Goal: Information Seeking & Learning: Learn about a topic

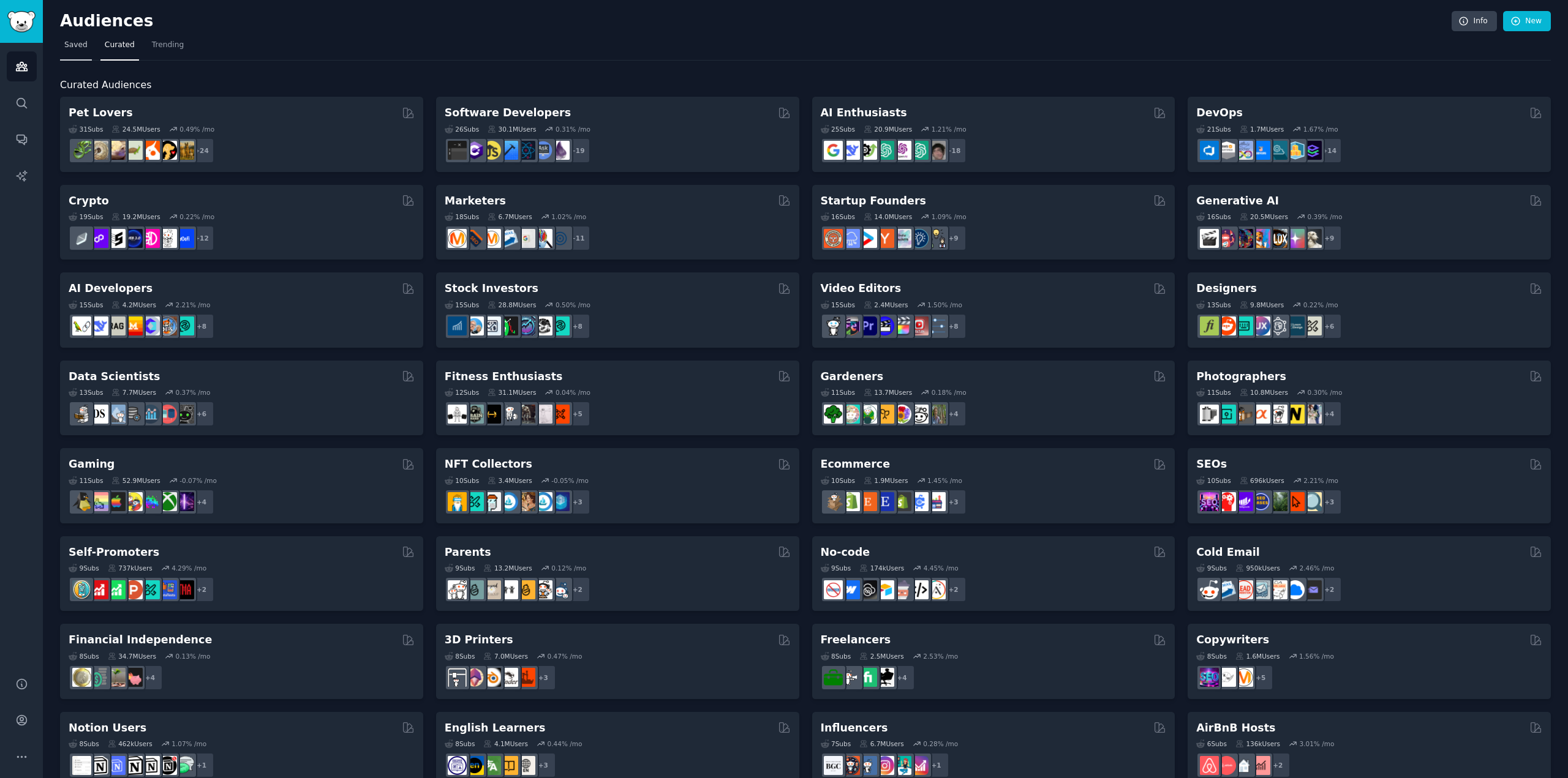
click at [72, 42] on span "Saved" at bounding box center [76, 44] width 24 height 11
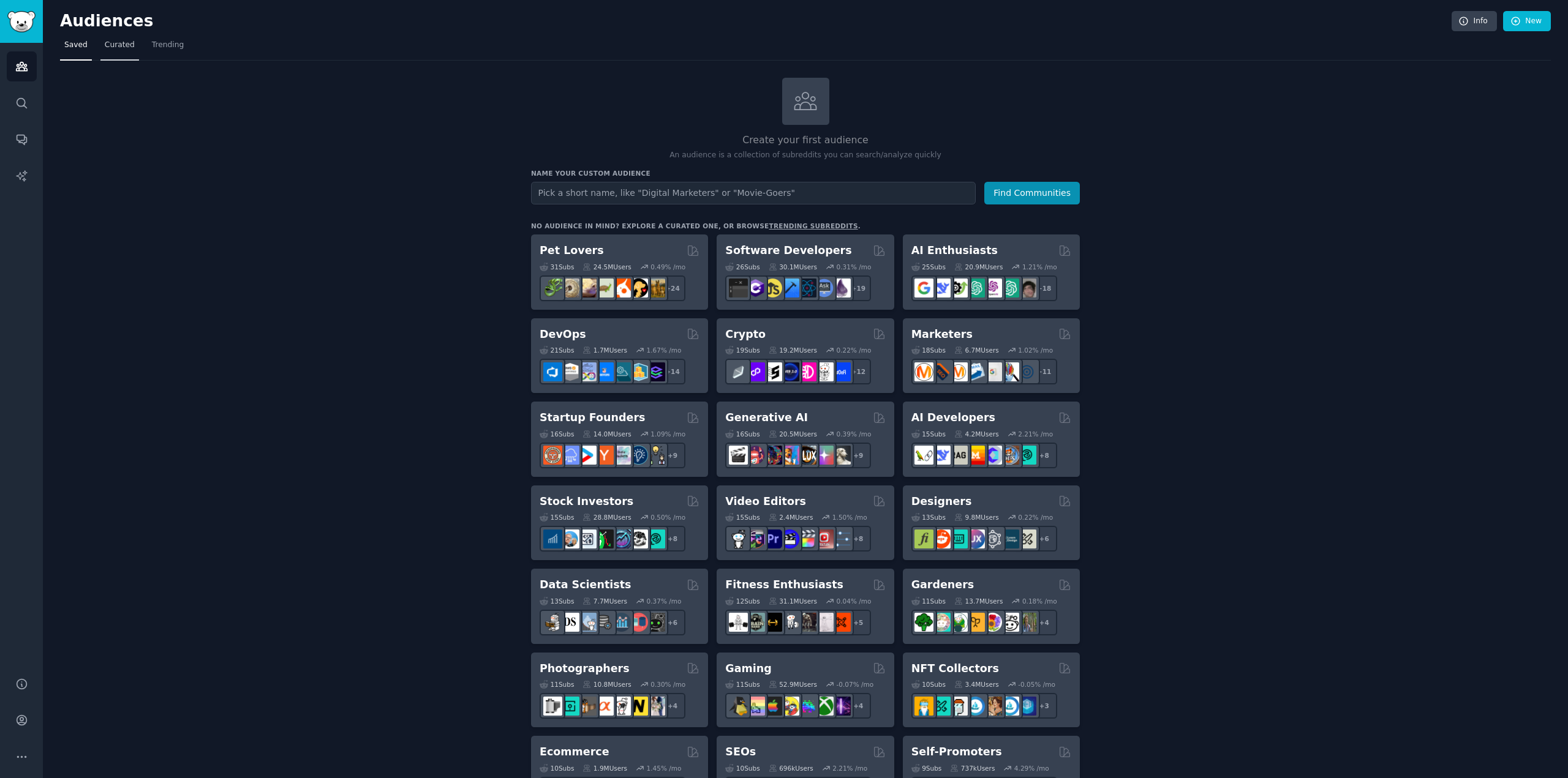
click at [113, 48] on span "Curated" at bounding box center [119, 44] width 30 height 11
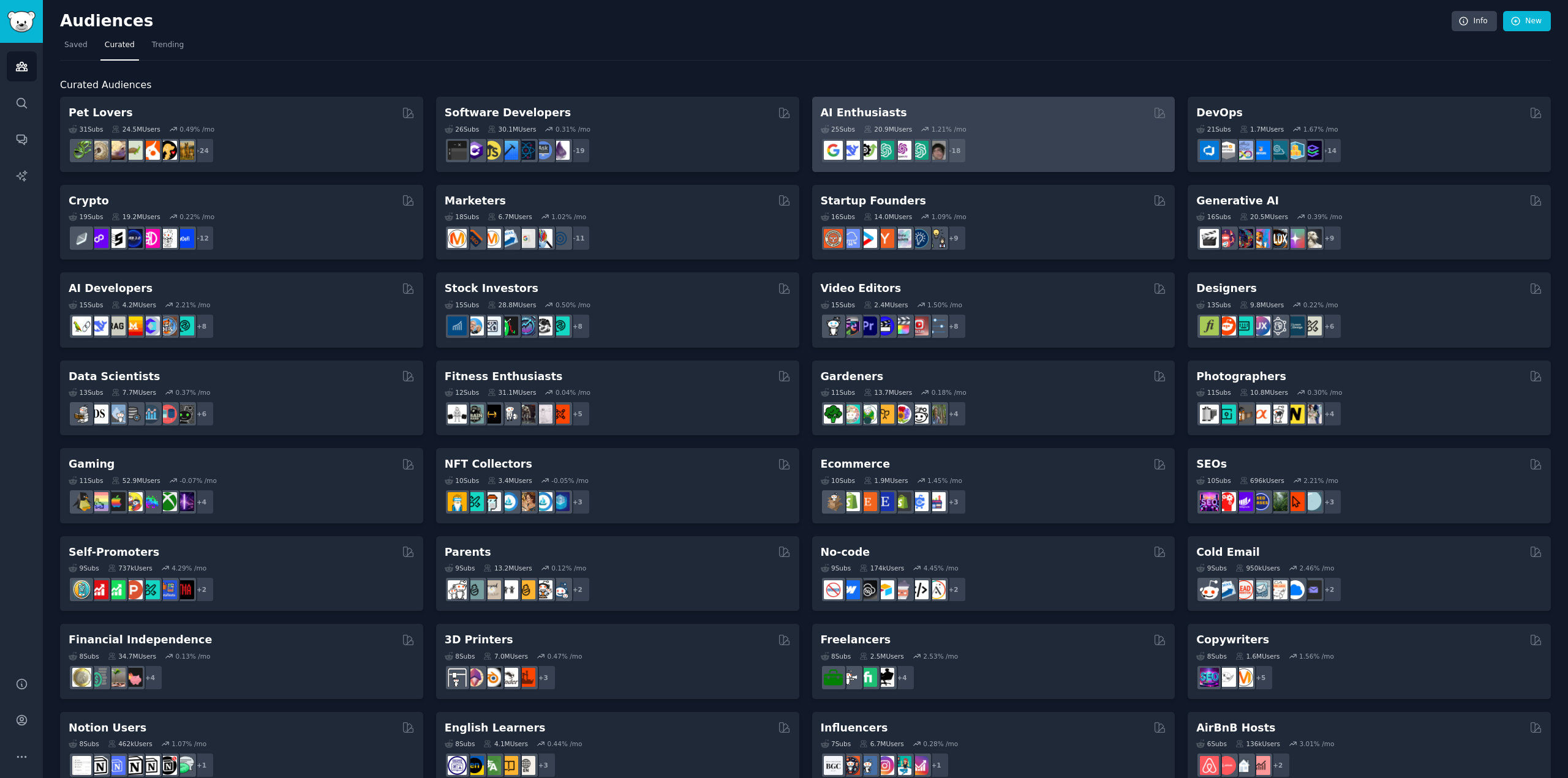
drag, startPoint x: 864, startPoint y: 109, endPoint x: 1091, endPoint y: 105, distance: 227.0
click at [1091, 105] on div "AI Enthusiasts 25 Sub s 20.9M Users 1.21 % /mo + 18" at bounding box center [994, 134] width 363 height 75
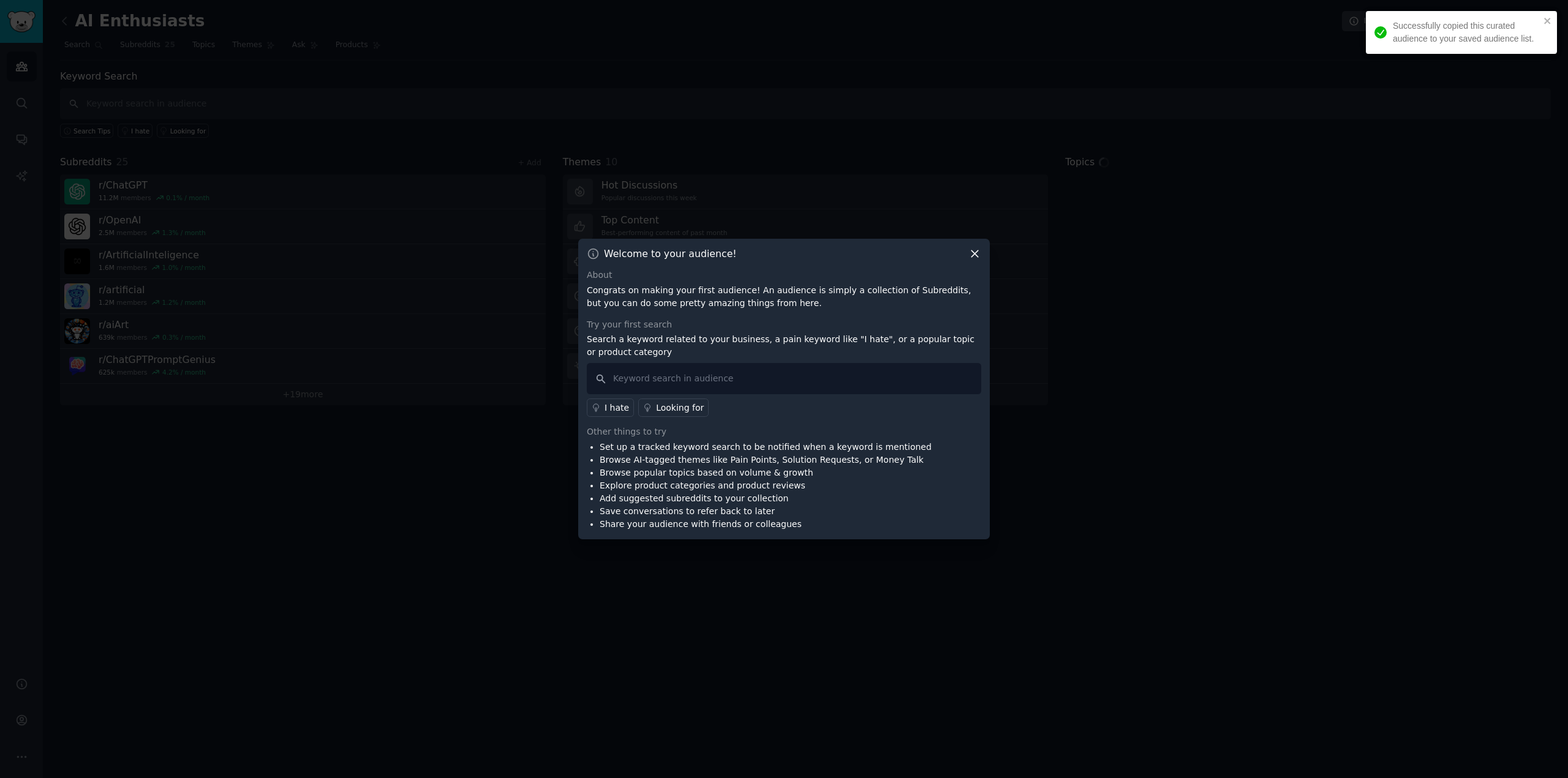
click at [974, 251] on icon at bounding box center [975, 254] width 13 height 13
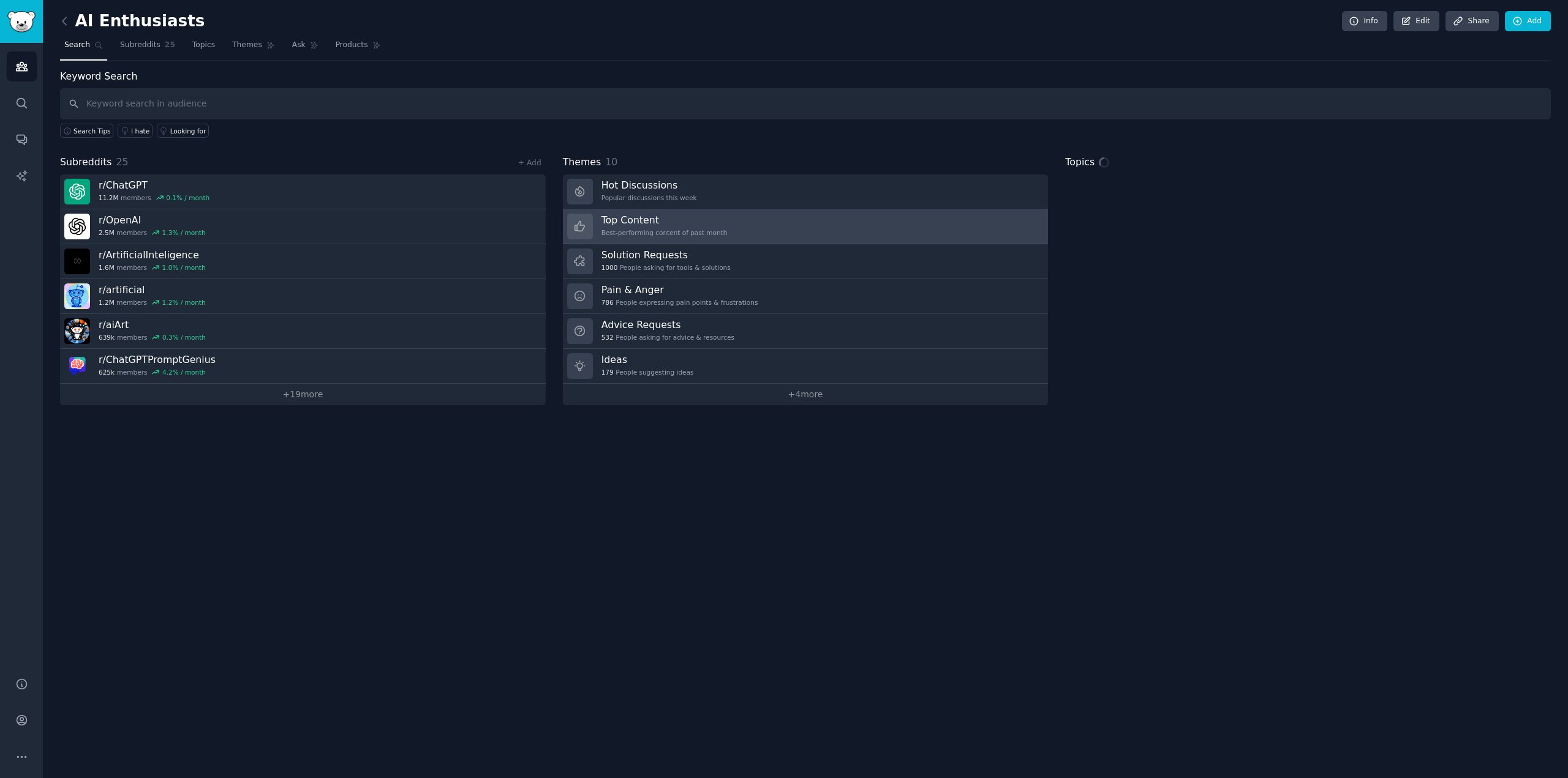
click at [712, 214] on h3 "Top Content" at bounding box center [665, 219] width 126 height 13
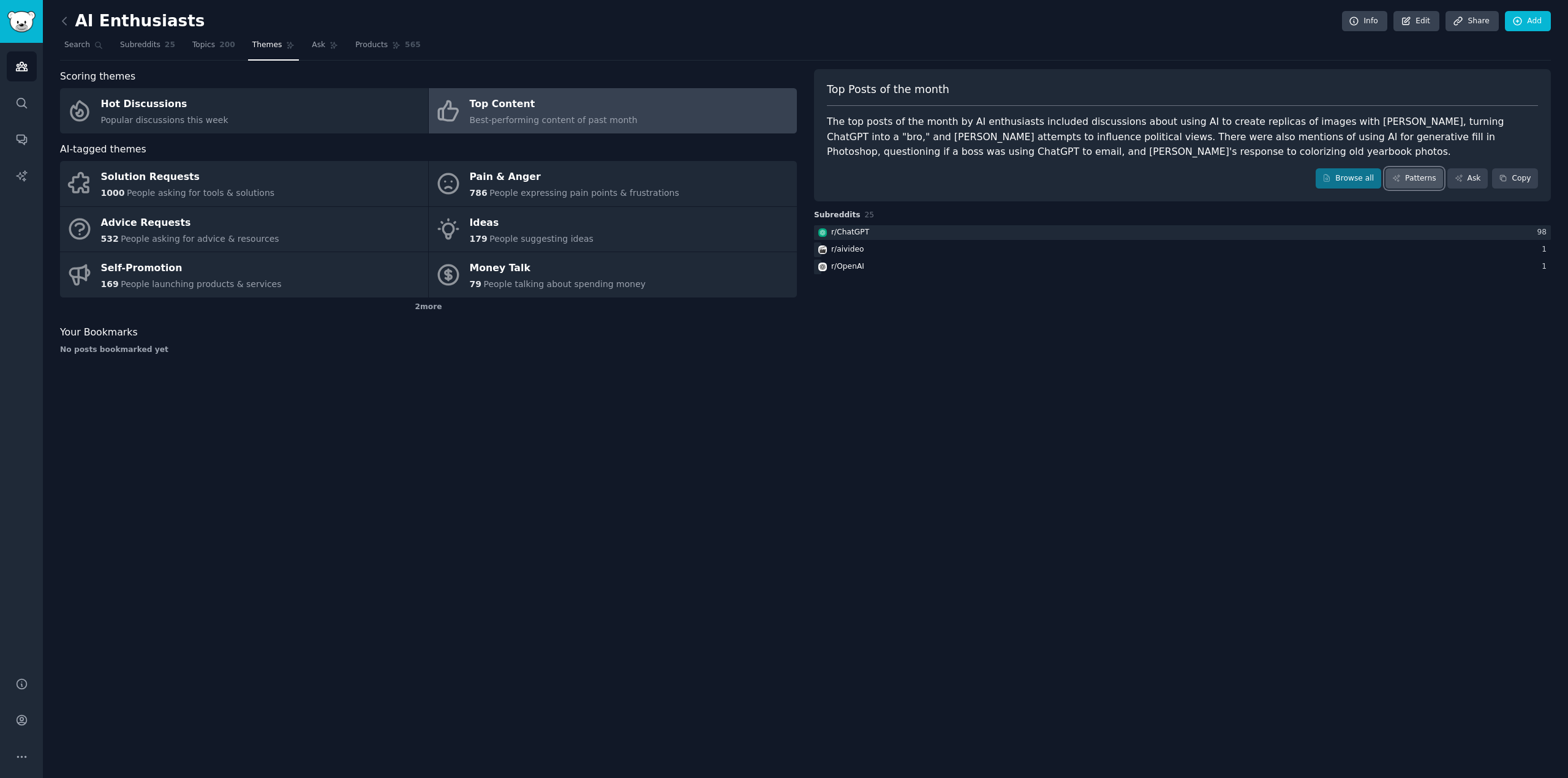
click at [1427, 171] on link "Patterns" at bounding box center [1414, 179] width 57 height 21
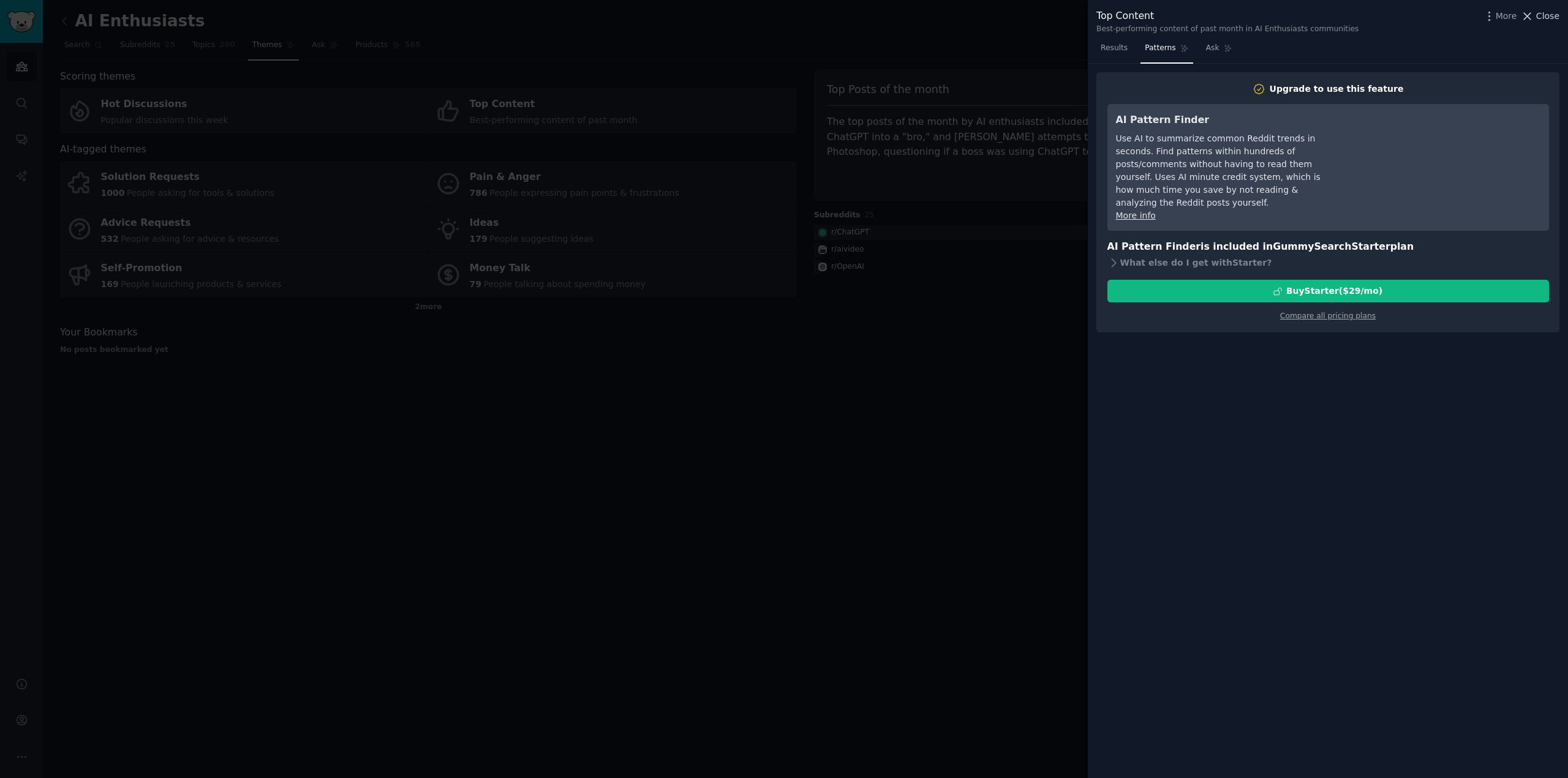
click at [1533, 17] on icon at bounding box center [1527, 16] width 13 height 13
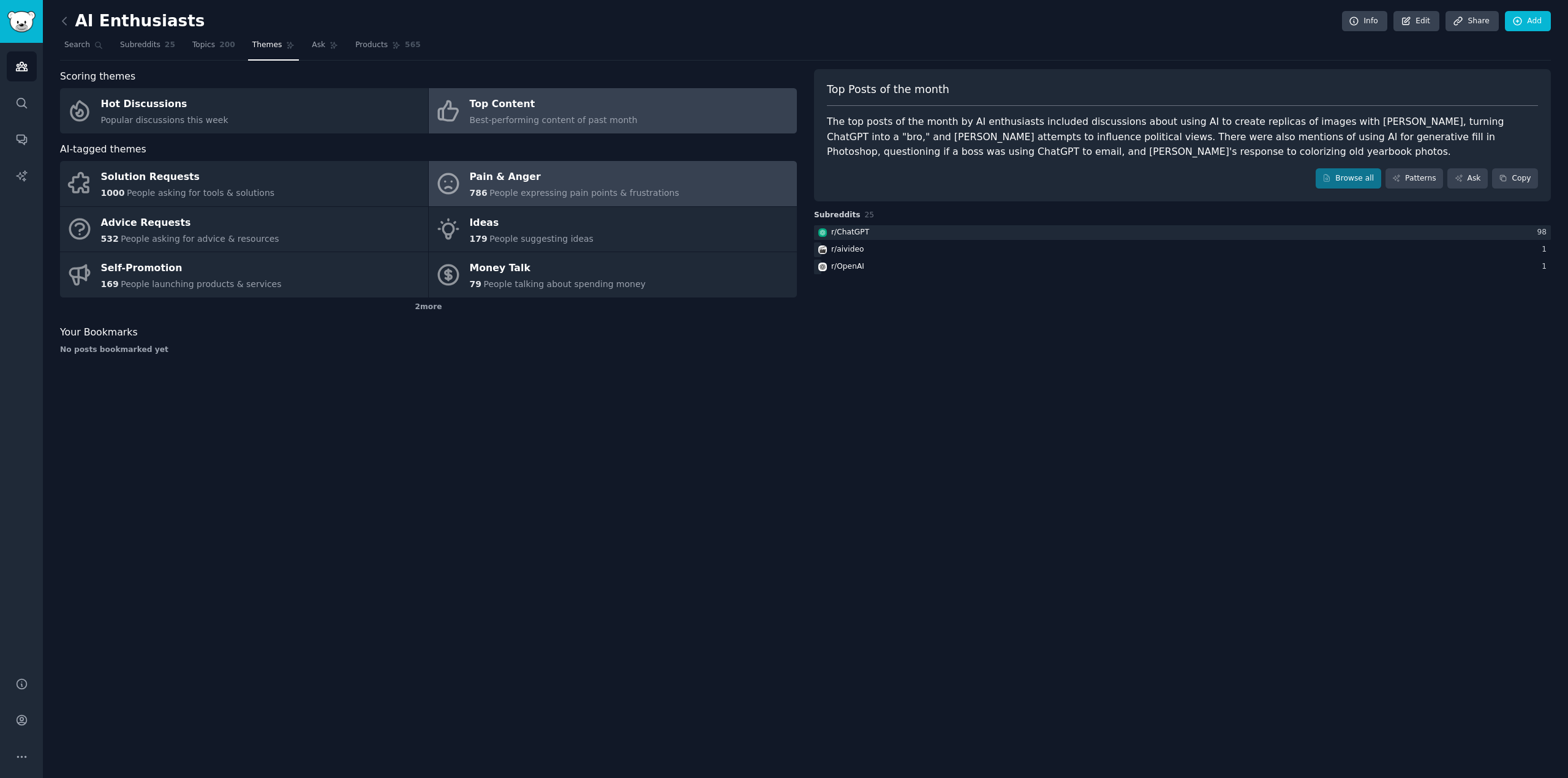
click at [483, 169] on div "Pain & Anger" at bounding box center [575, 178] width 209 height 20
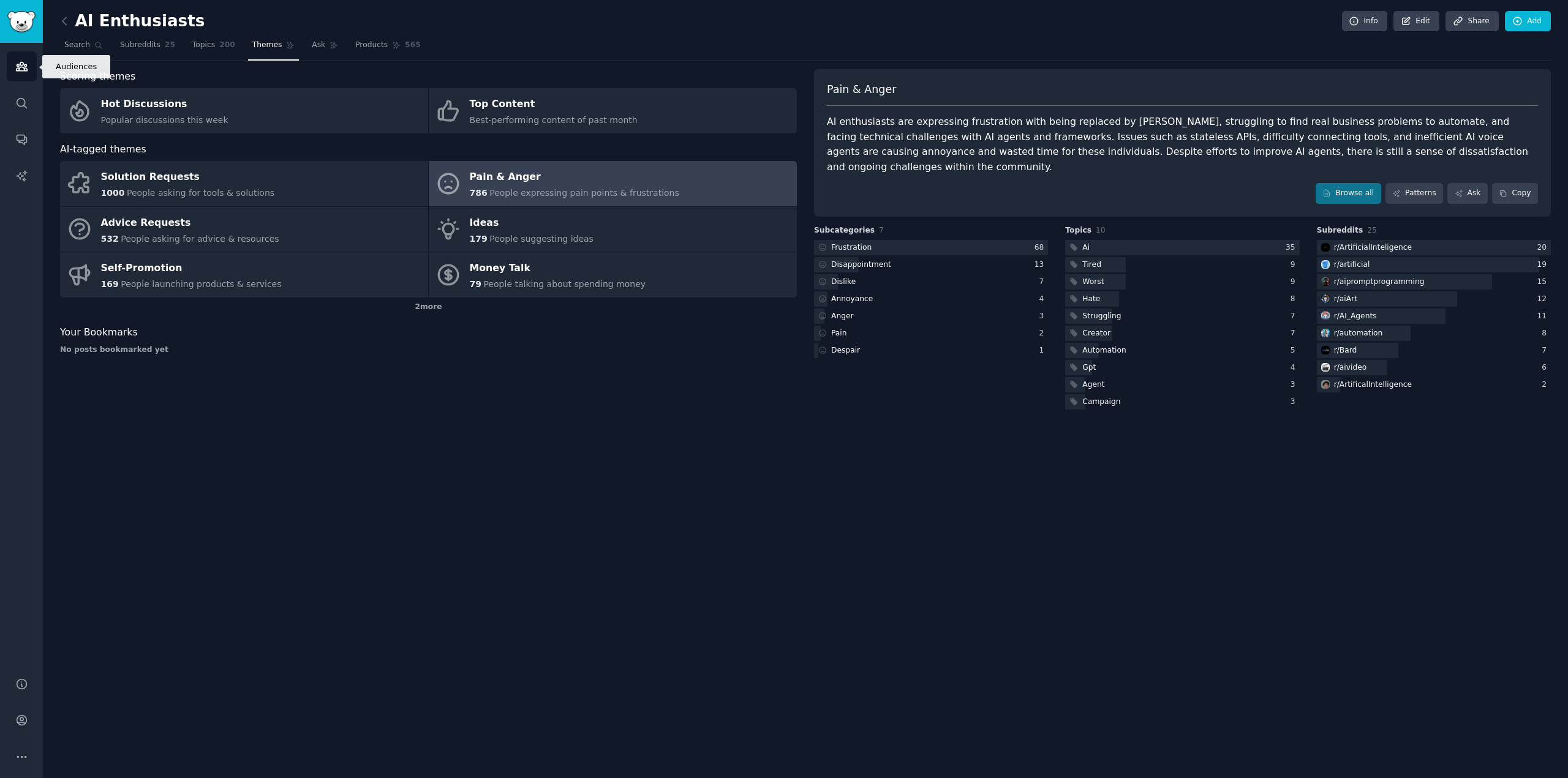
click at [21, 66] on icon "Sidebar" at bounding box center [22, 66] width 13 height 13
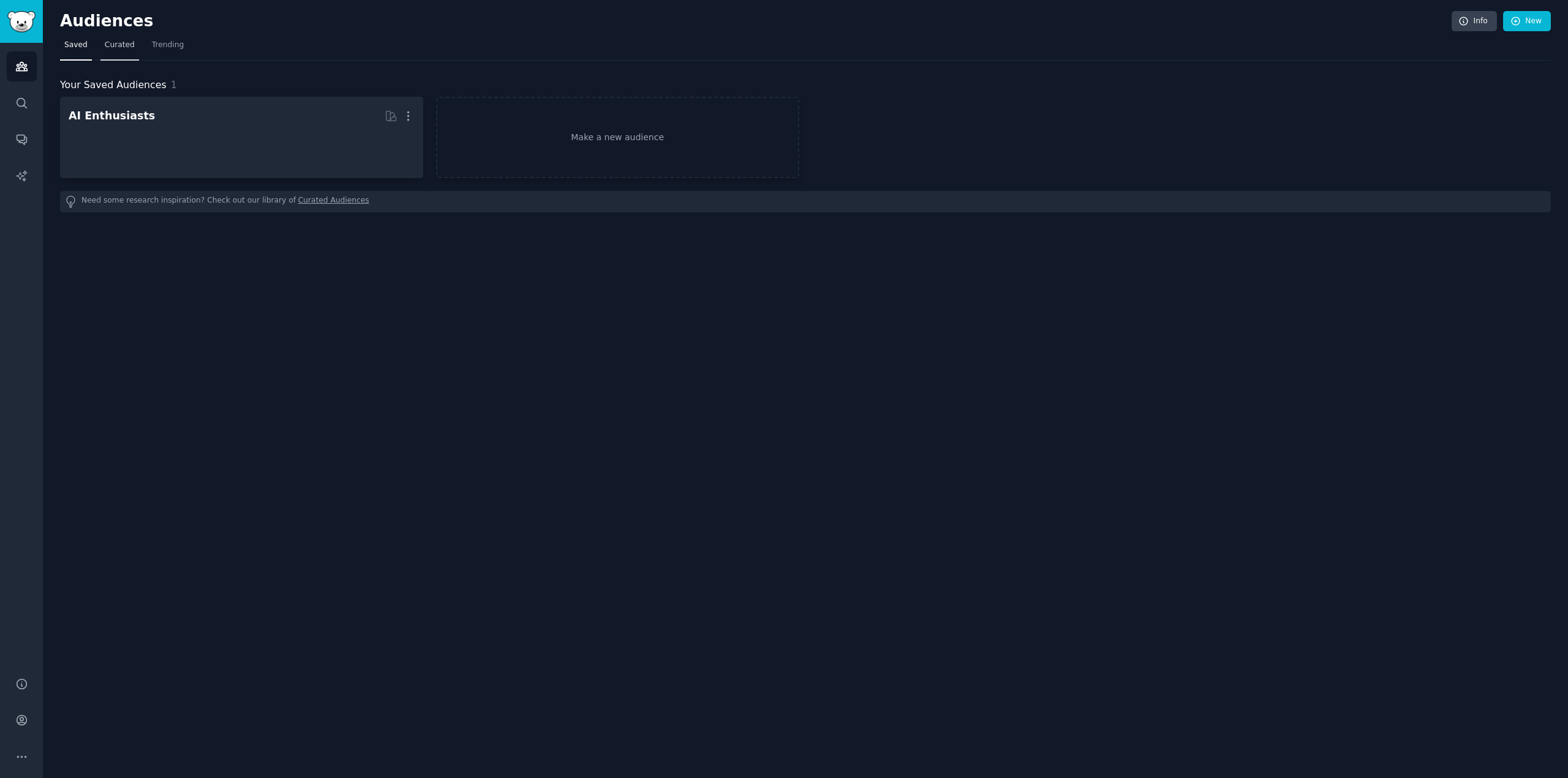
click at [123, 46] on span "Curated" at bounding box center [119, 44] width 30 height 11
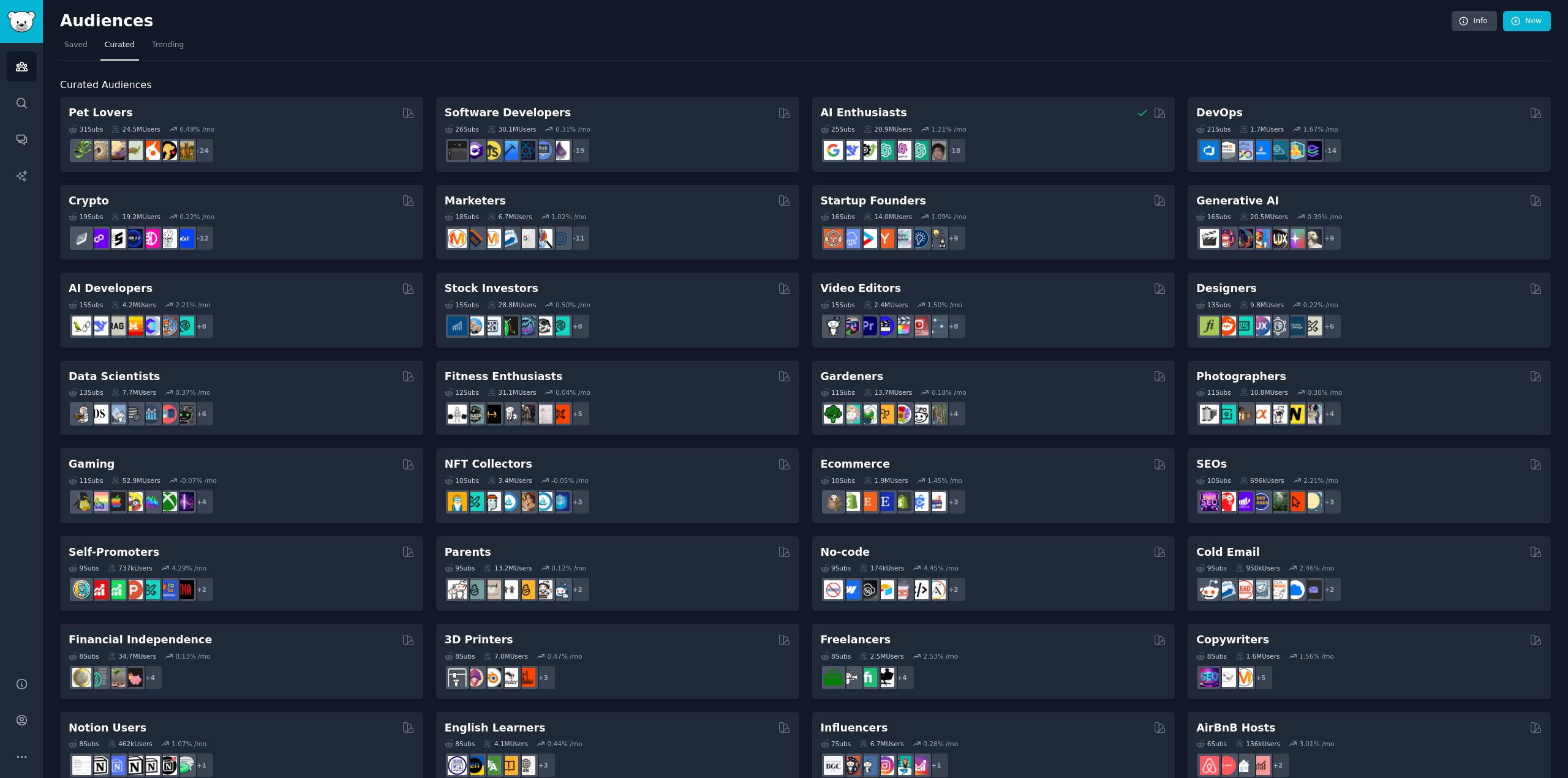
drag, startPoint x: 859, startPoint y: 284, endPoint x: 836, endPoint y: 283, distance: 23.0
click at [836, 283] on h2 "Video Editors" at bounding box center [861, 289] width 81 height 16
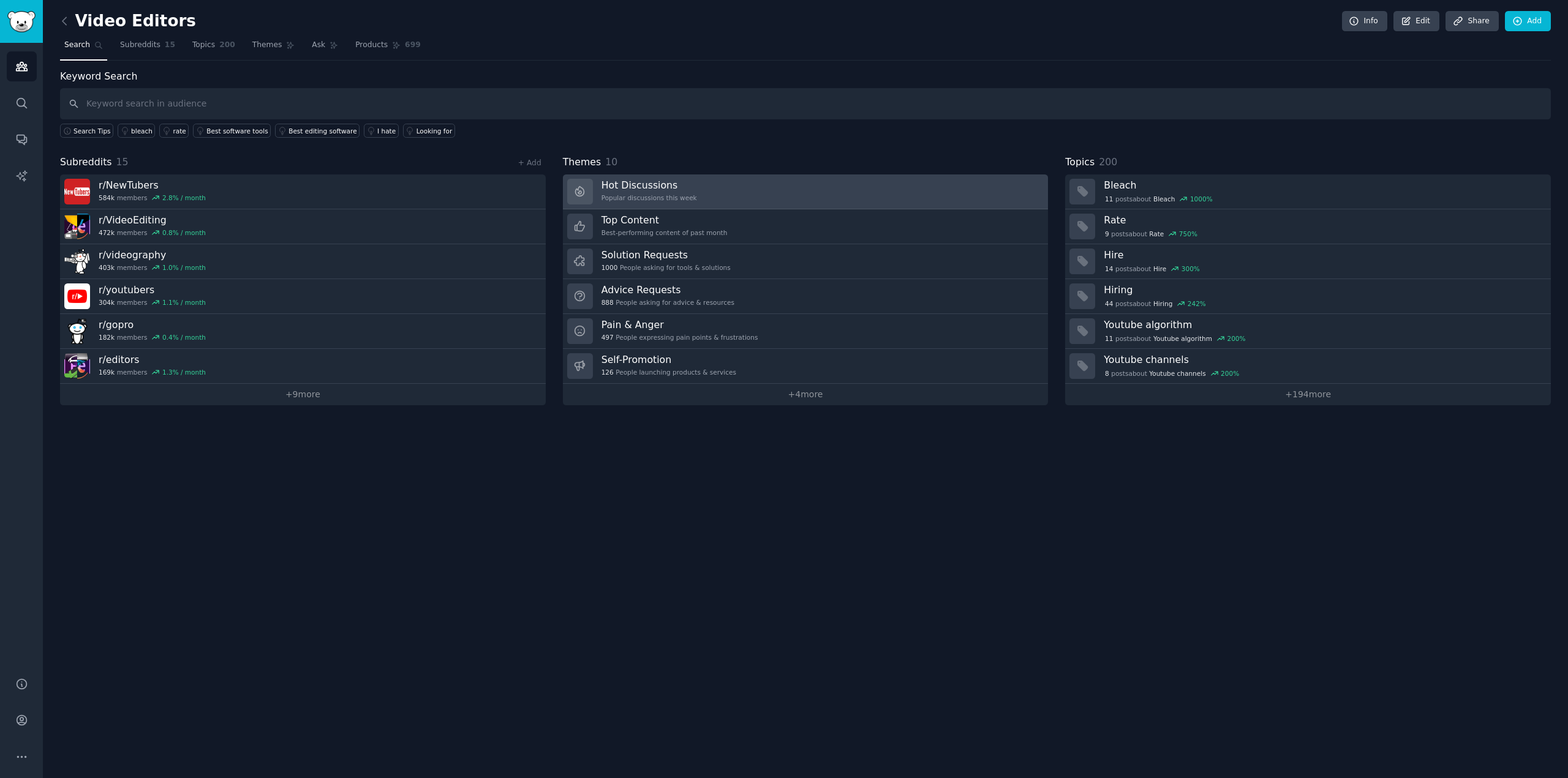
click at [701, 195] on link "Hot Discussions Popular discussions this week" at bounding box center [806, 192] width 486 height 35
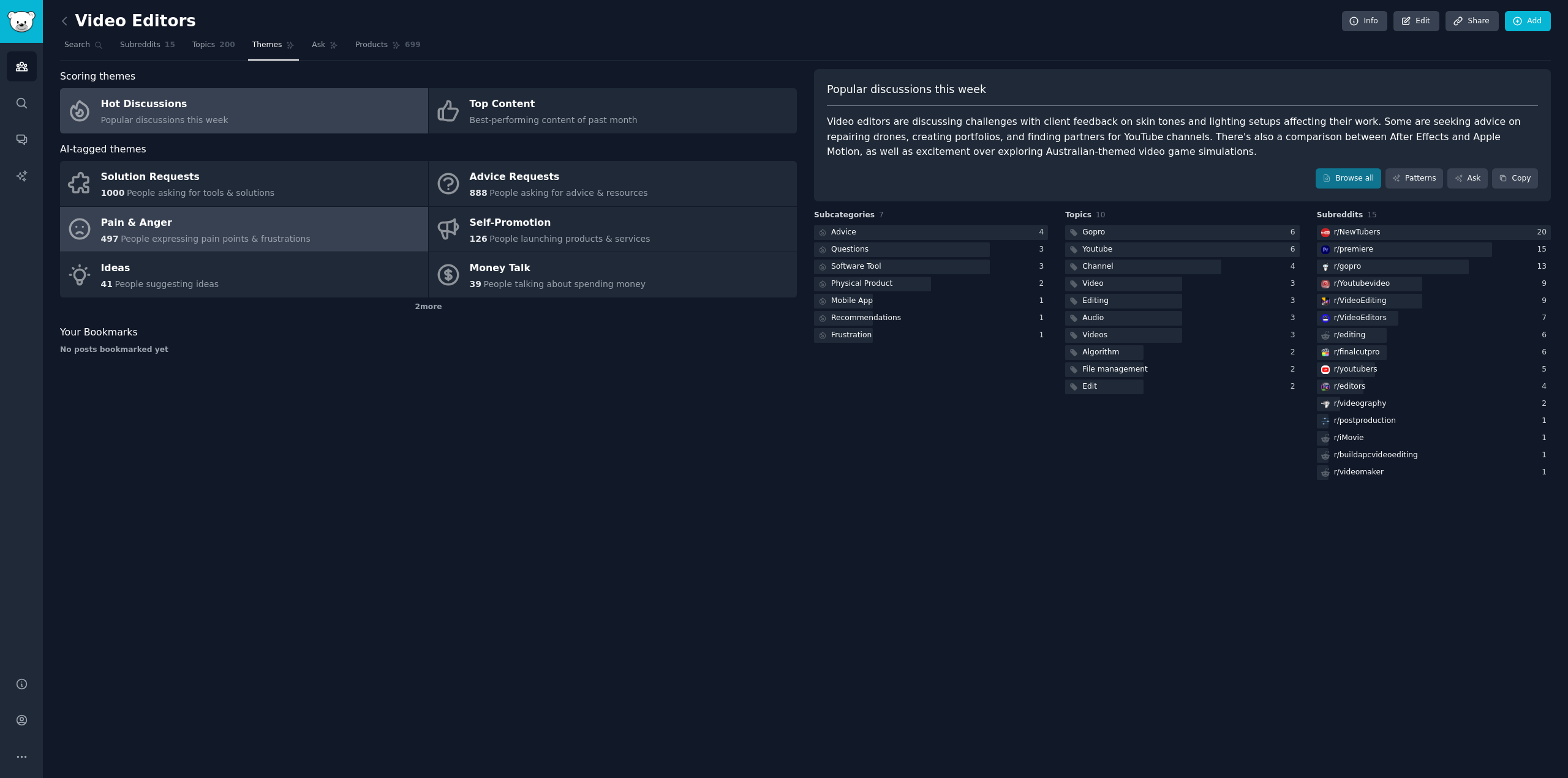
click at [283, 228] on div "Pain & Anger" at bounding box center [205, 223] width 209 height 20
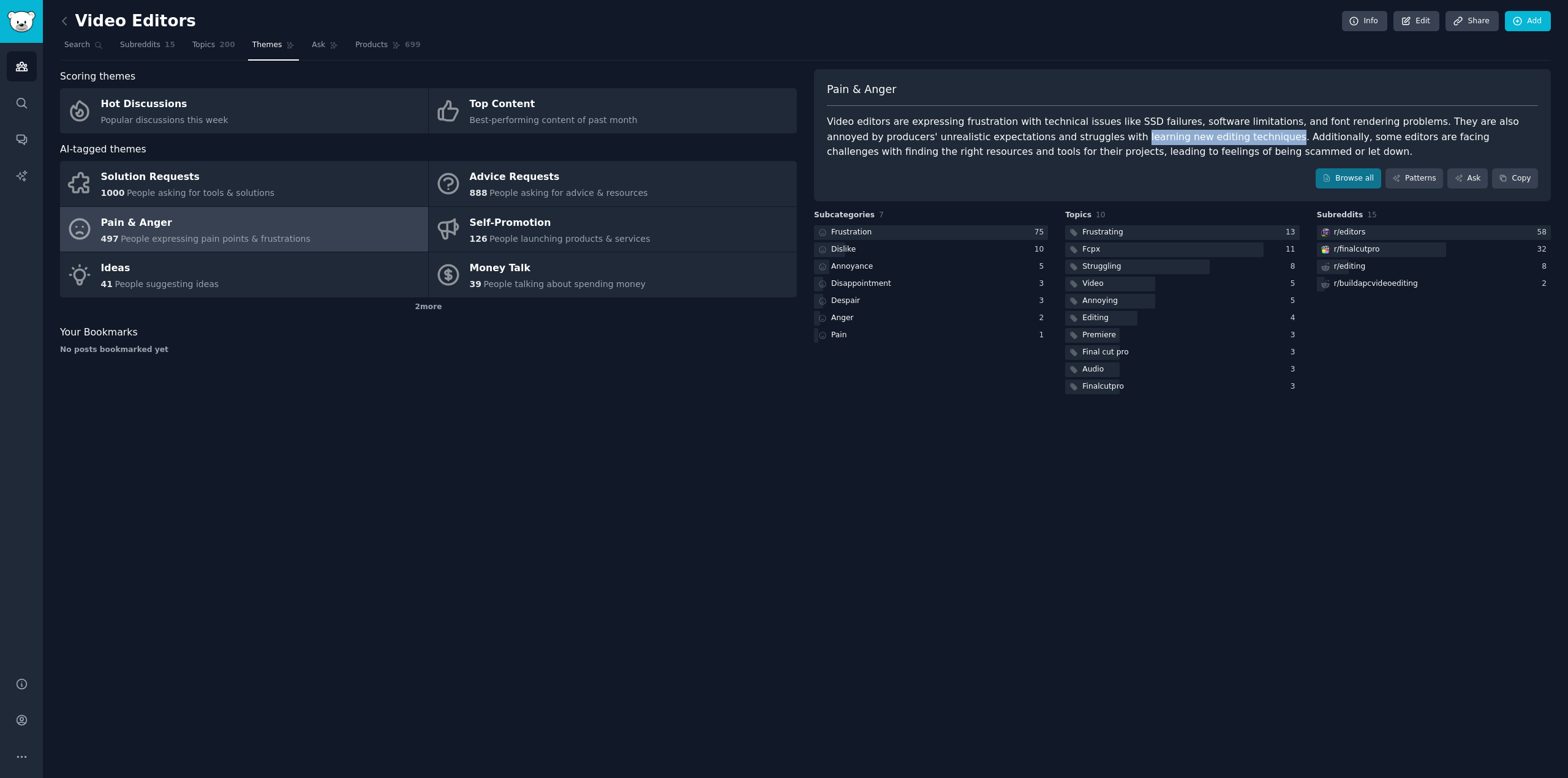
drag, startPoint x: 1009, startPoint y: 135, endPoint x: 1145, endPoint y: 130, distance: 136.1
click at [1145, 130] on div "Video editors are expressing frustration with technical issues like SSD failure…" at bounding box center [1182, 137] width 711 height 45
click at [26, 24] on img "Sidebar" at bounding box center [21, 22] width 29 height 22
